Goal: Navigation & Orientation: Find specific page/section

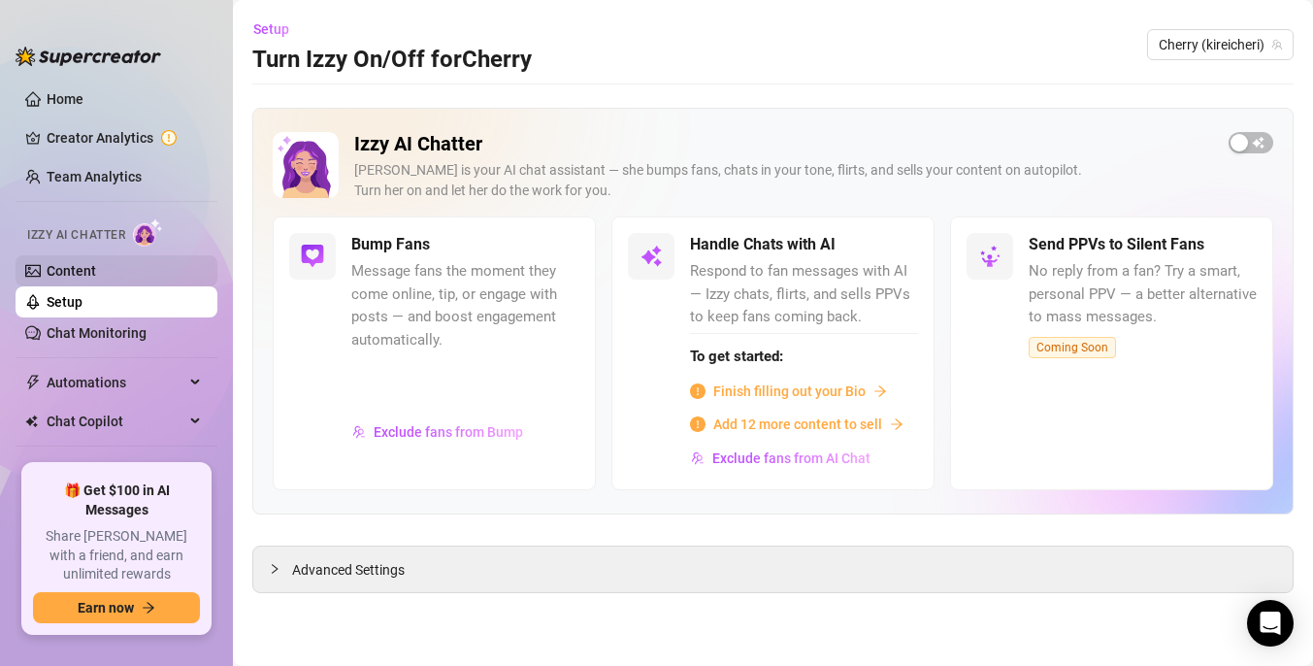
click at [96, 263] on link "Content" at bounding box center [71, 271] width 49 height 16
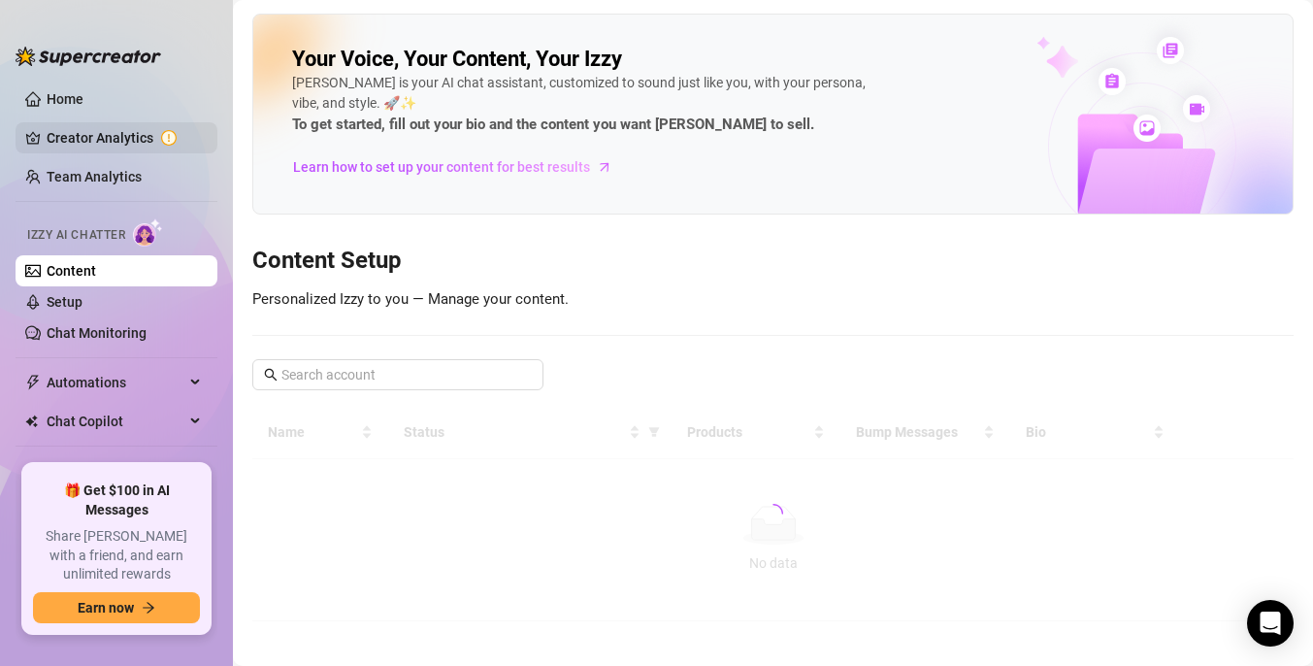
click at [114, 143] on link "Creator Analytics" at bounding box center [124, 137] width 155 height 31
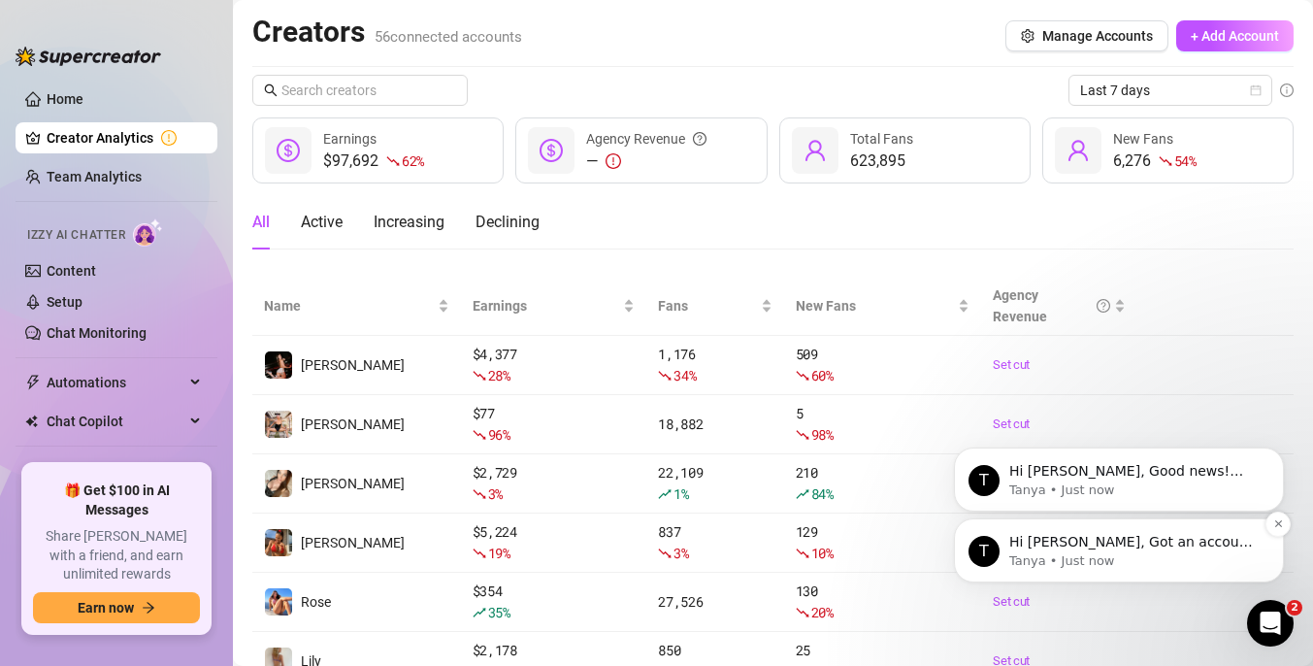
click at [1214, 548] on p "Hi [PERSON_NAME], Got an account you didn’t add because it felt too small? Not …" at bounding box center [1134, 542] width 250 height 19
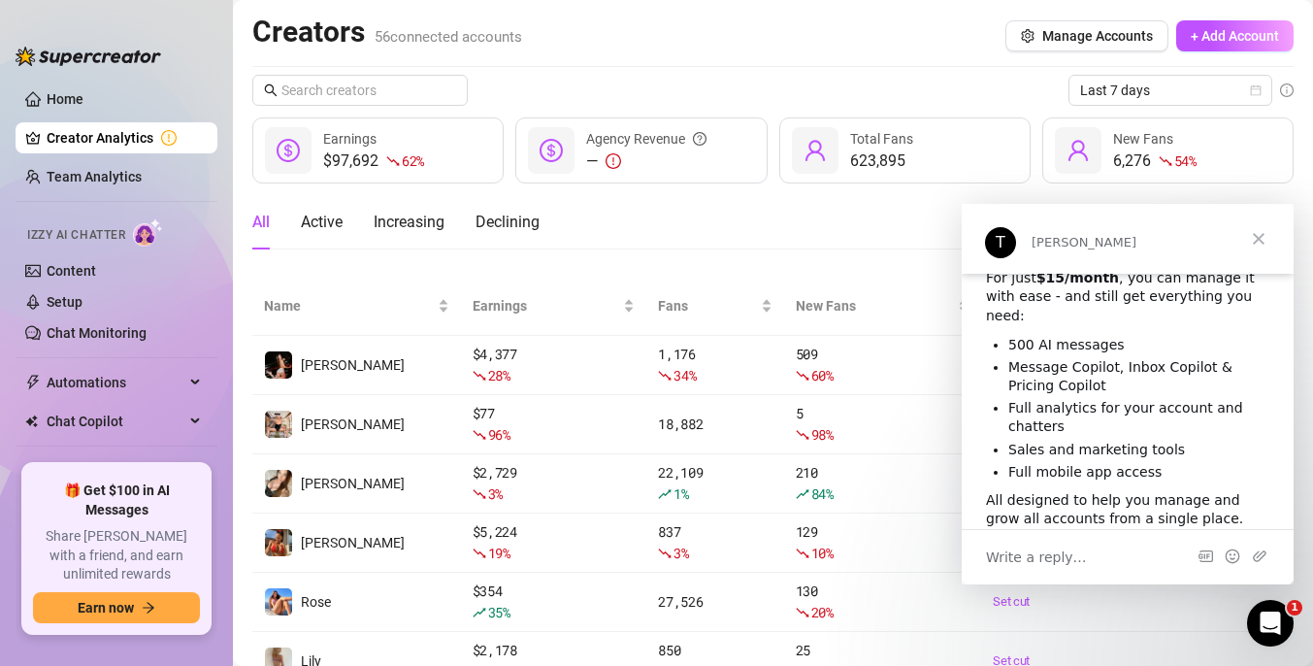
scroll to position [163, 0]
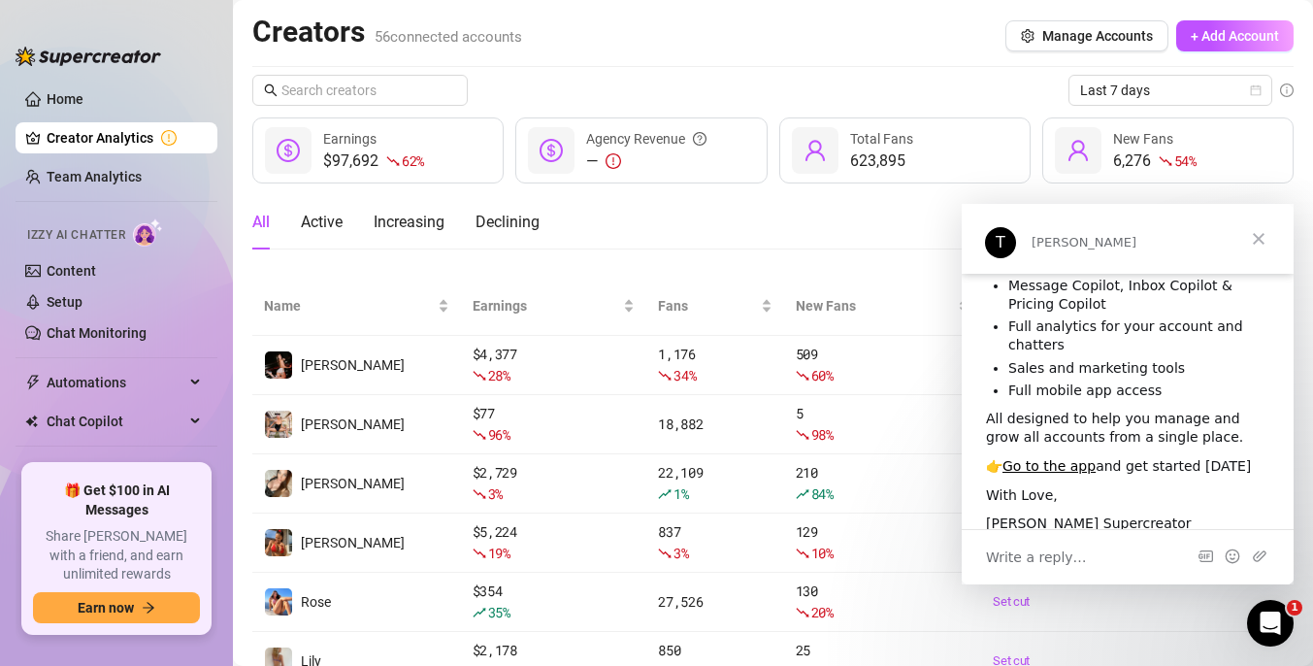
click at [1257, 240] on span "Close" at bounding box center [1259, 239] width 70 height 70
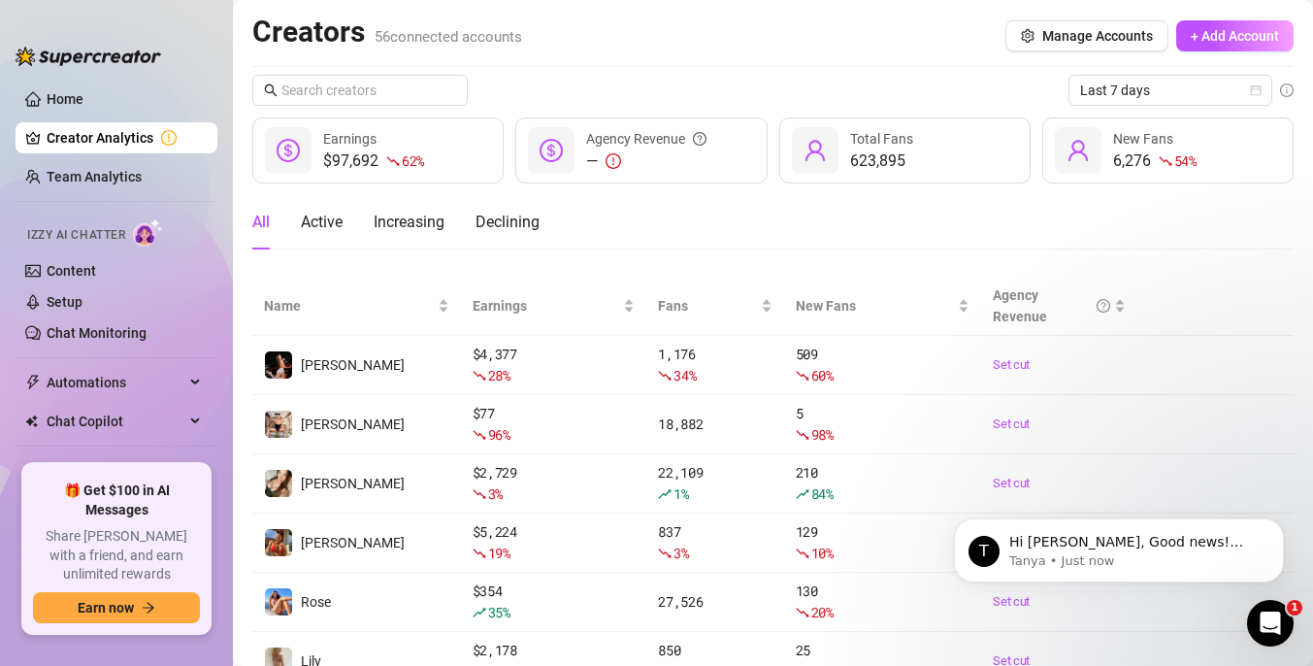
scroll to position [0, 0]
click at [1093, 543] on p "Hi [PERSON_NAME], Good news! We’ve just launched our Referral Program 🚀 Invite …" at bounding box center [1134, 542] width 250 height 19
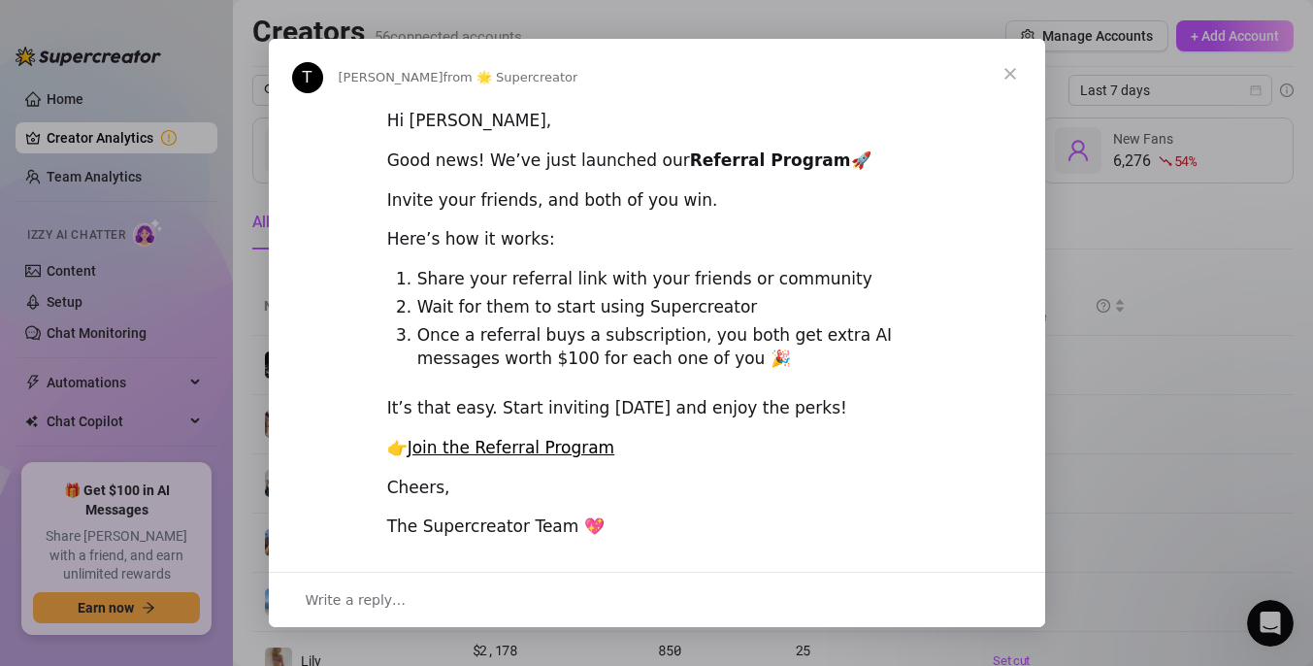
click at [1009, 73] on span "Close" at bounding box center [1010, 74] width 70 height 70
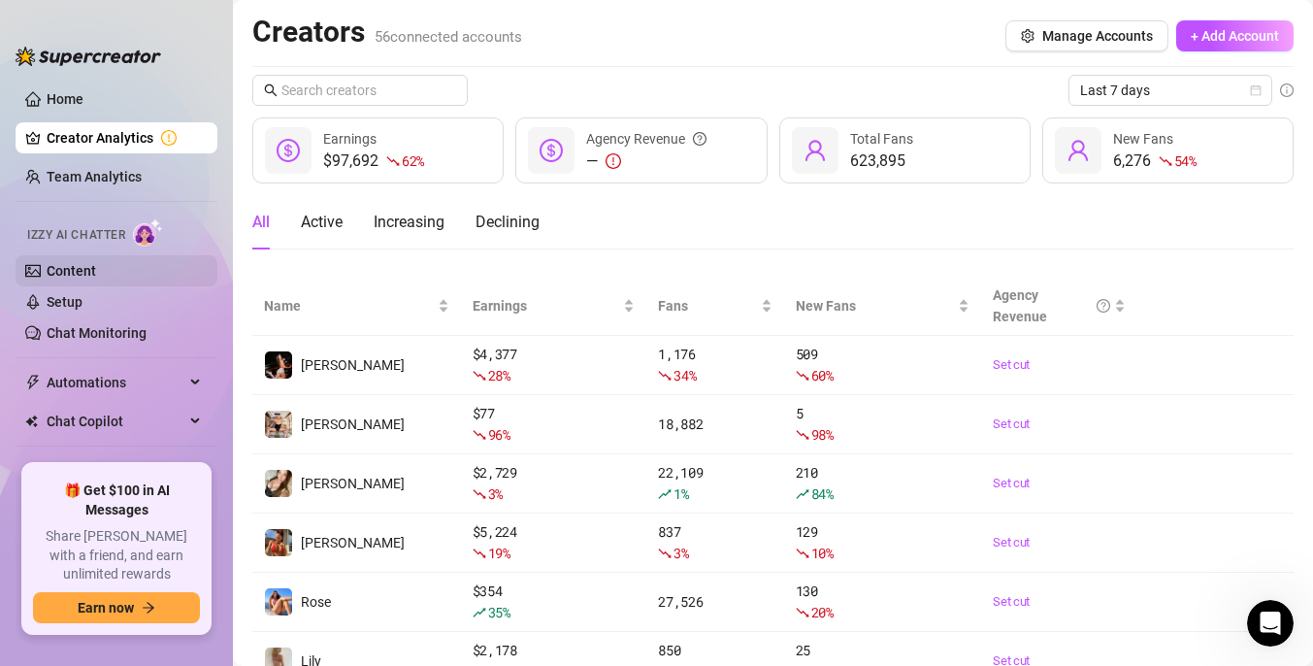
click at [80, 268] on link "Content" at bounding box center [71, 271] width 49 height 16
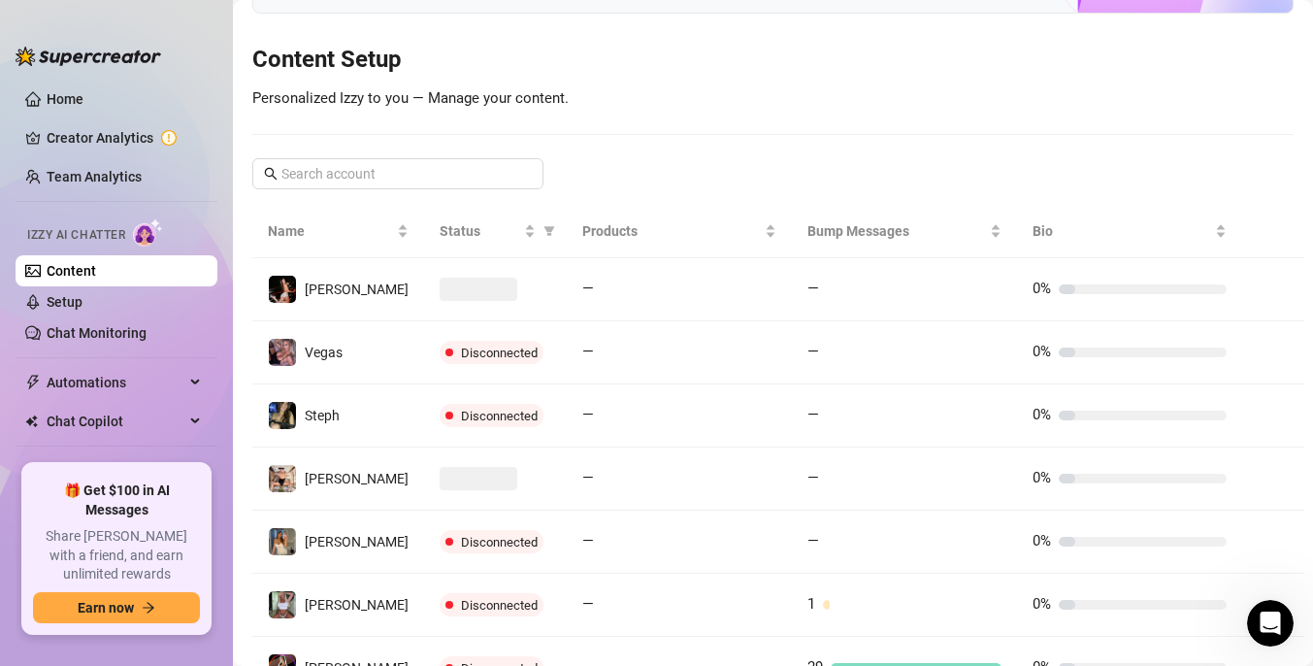
scroll to position [435, 0]
